Goal: Task Accomplishment & Management: Complete application form

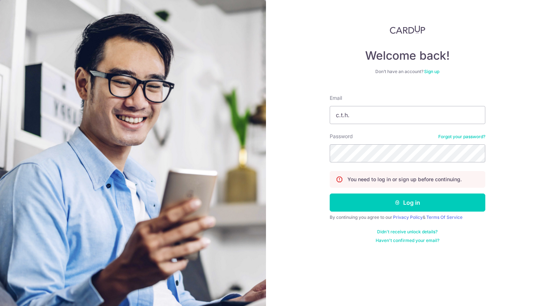
type input "[EMAIL_ADDRESS][PERSON_NAME][DOMAIN_NAME]"
click at [330, 194] on button "Log in" at bounding box center [408, 203] width 156 height 18
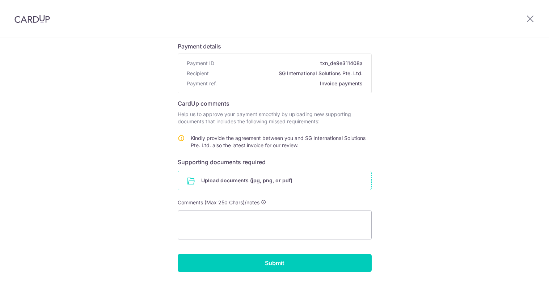
click at [245, 179] on input "file" at bounding box center [274, 180] width 193 height 19
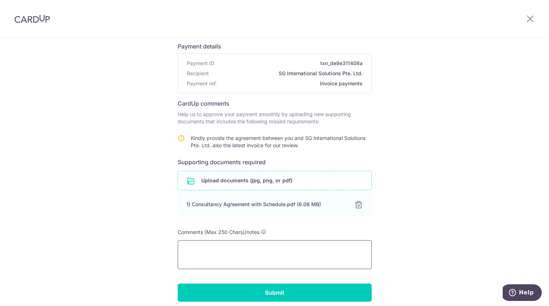
click at [211, 251] on textarea at bounding box center [275, 254] width 194 height 29
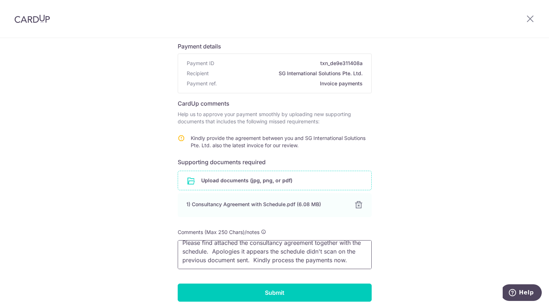
scroll to position [15, 0]
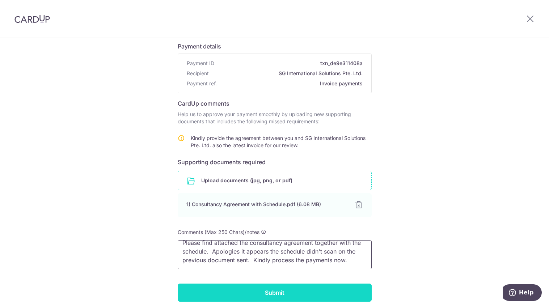
type textarea "Please find attached the consultancy agreement together with the schedule. Apol…"
click at [291, 291] on input "Submit" at bounding box center [275, 293] width 194 height 18
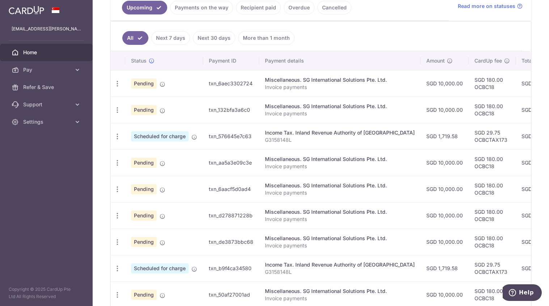
scroll to position [172, 0]
